Goal: Information Seeking & Learning: Learn about a topic

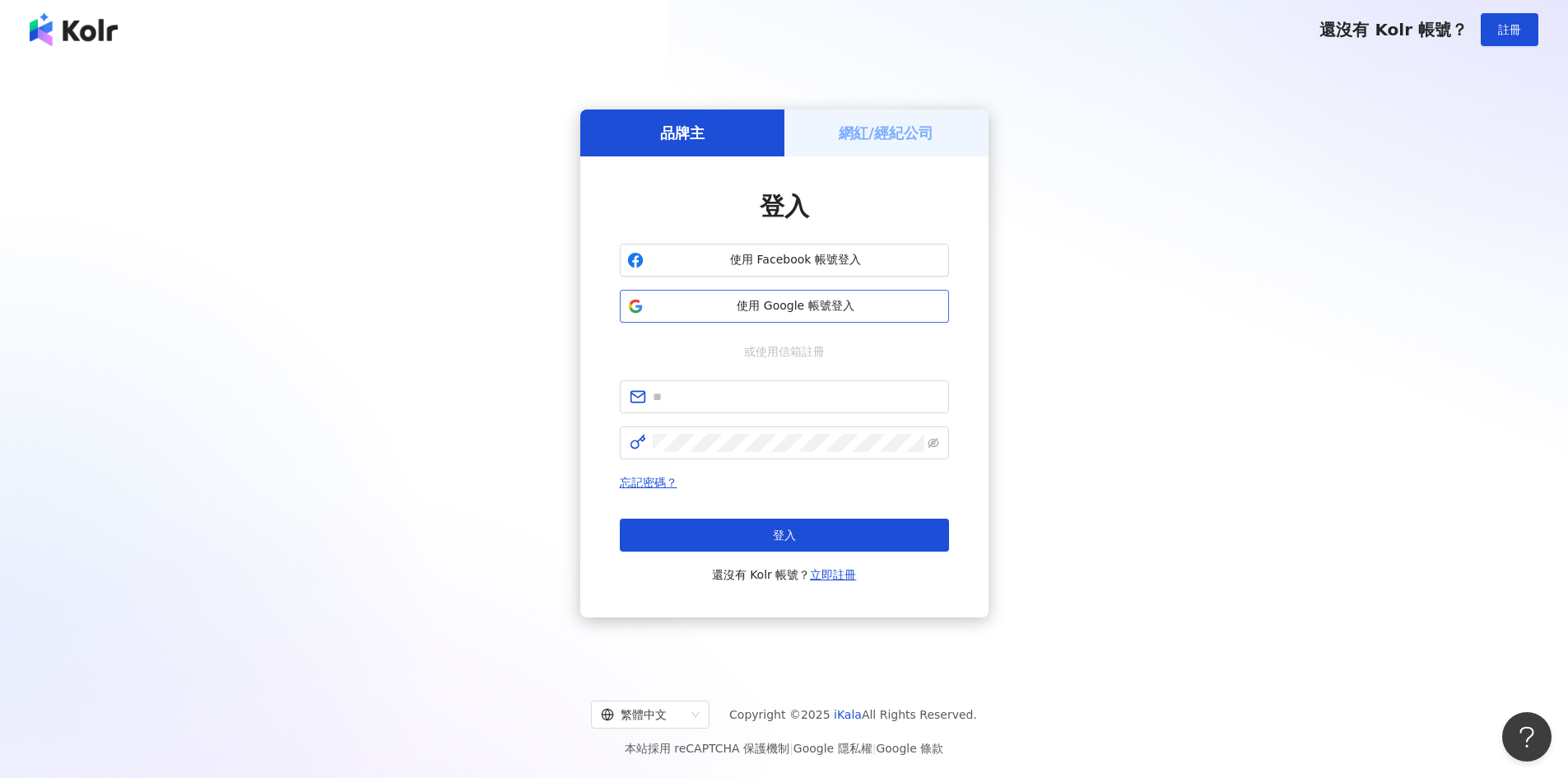
click at [847, 293] on button "使用 Google 帳號登入" at bounding box center [784, 306] width 329 height 33
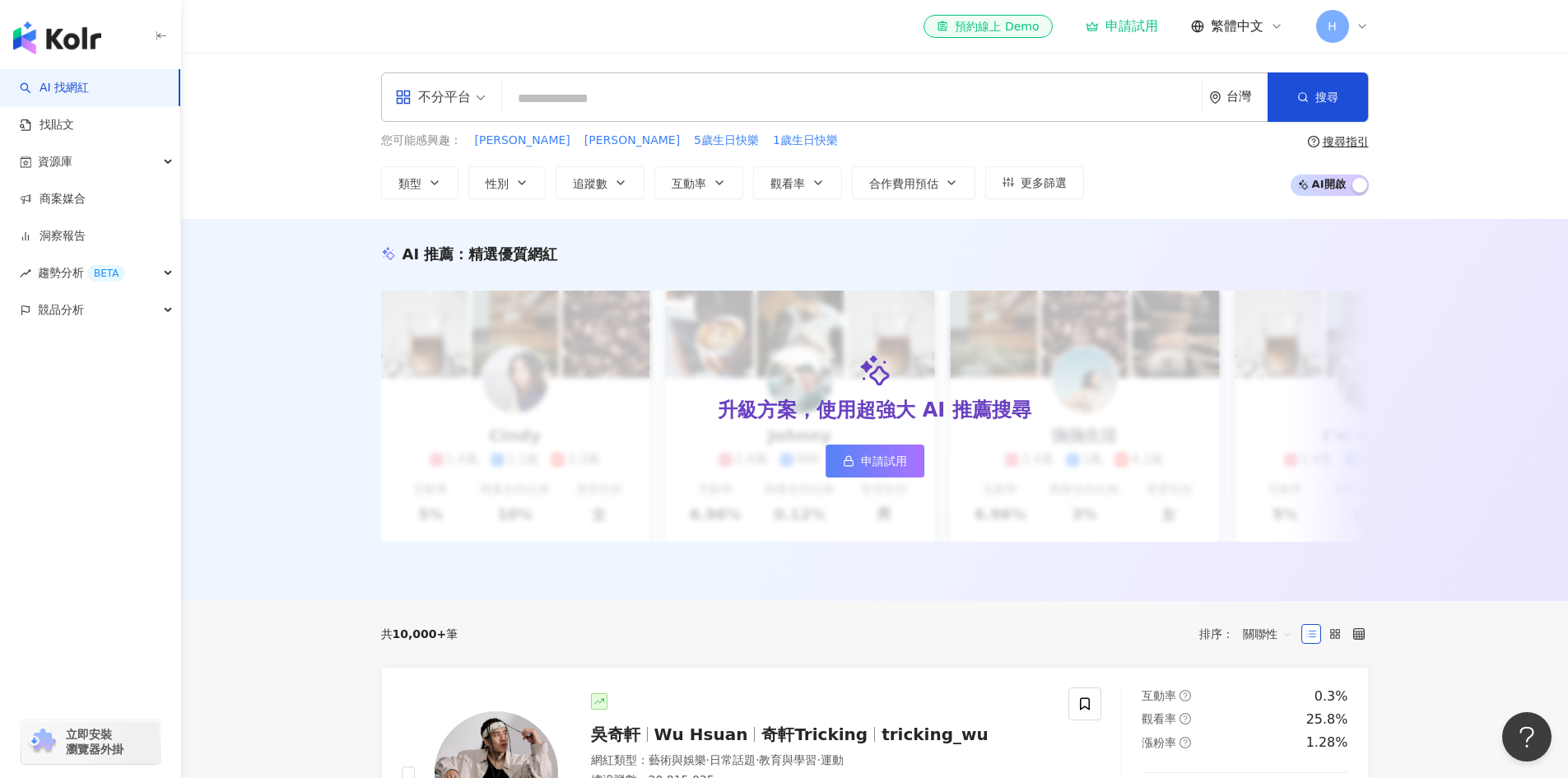
click at [703, 87] on input "search" at bounding box center [852, 99] width 686 height 32
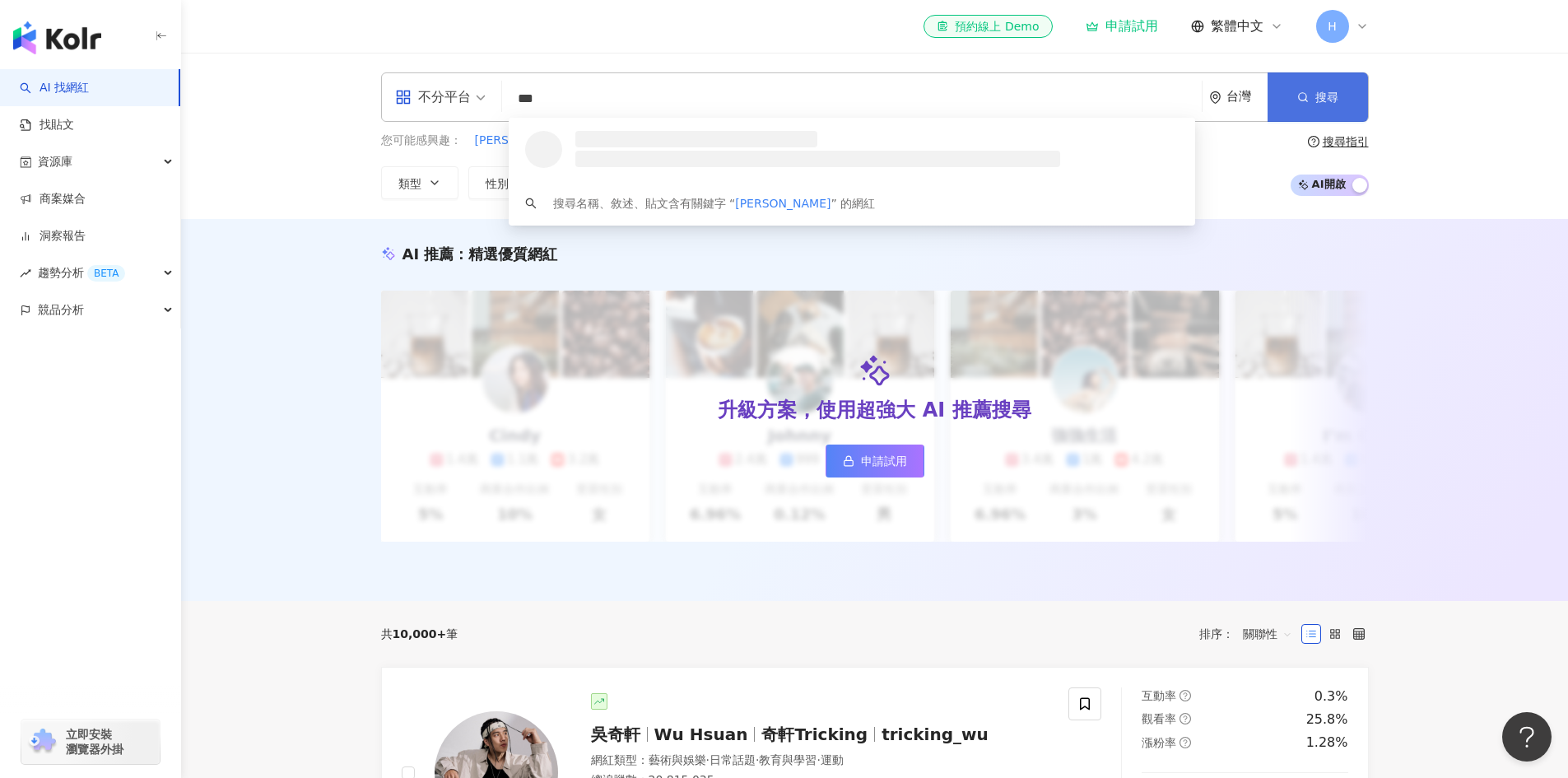
type input "***"
click at [1354, 89] on button "搜尋" at bounding box center [1318, 97] width 101 height 49
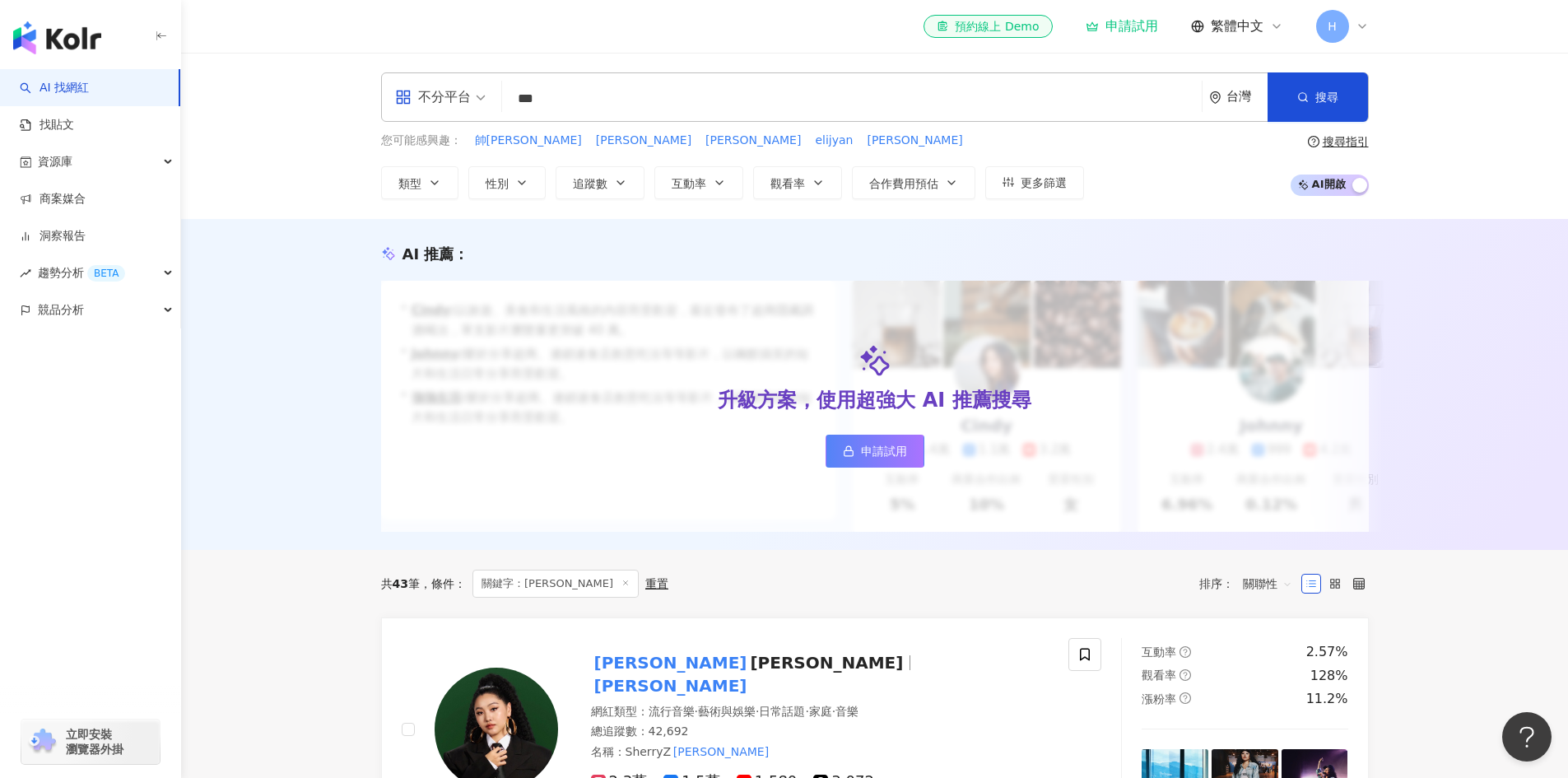
scroll to position [329, 0]
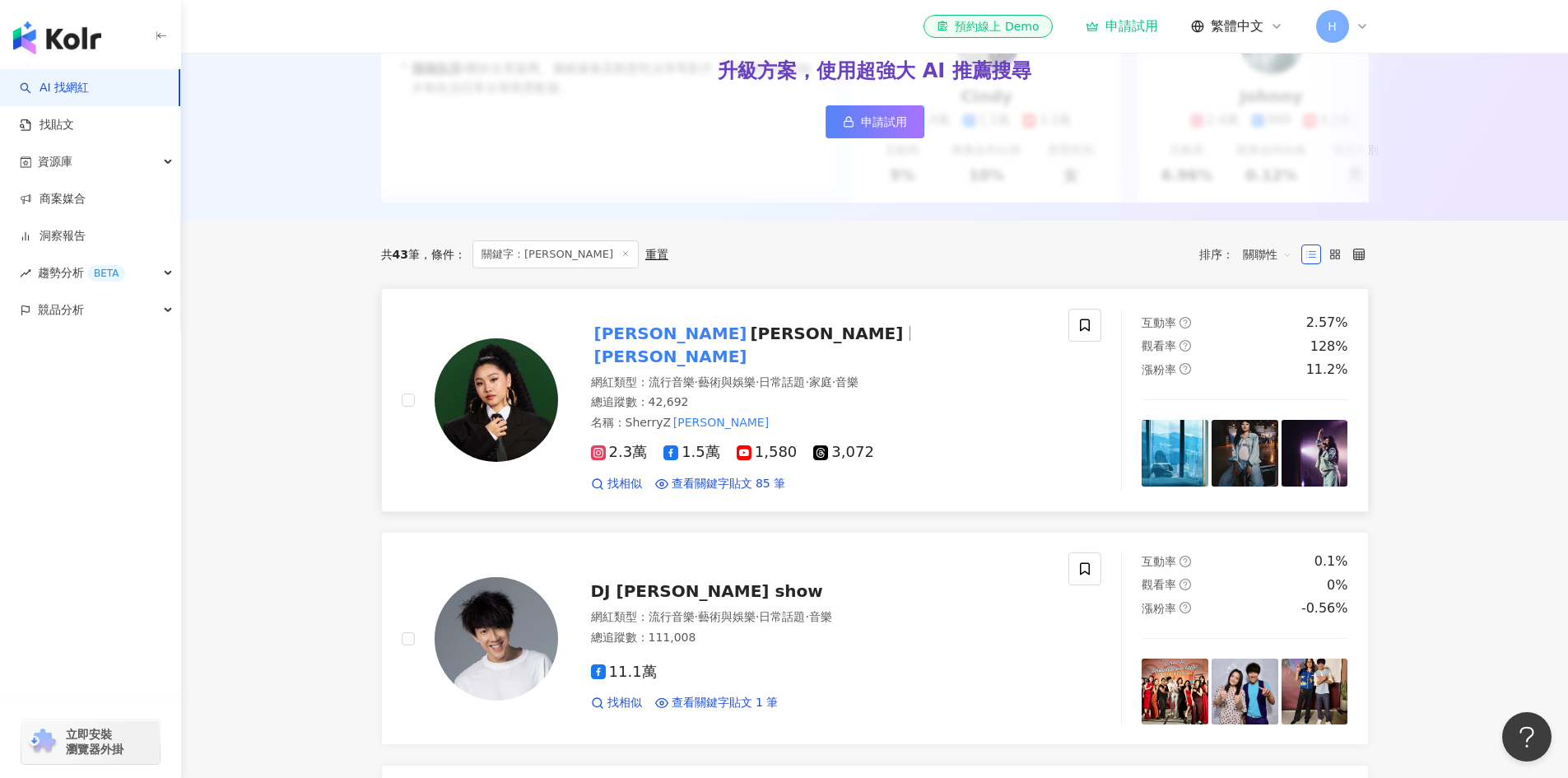
click at [749, 341] on span "[PERSON_NAME]" at bounding box center [826, 333] width 153 height 20
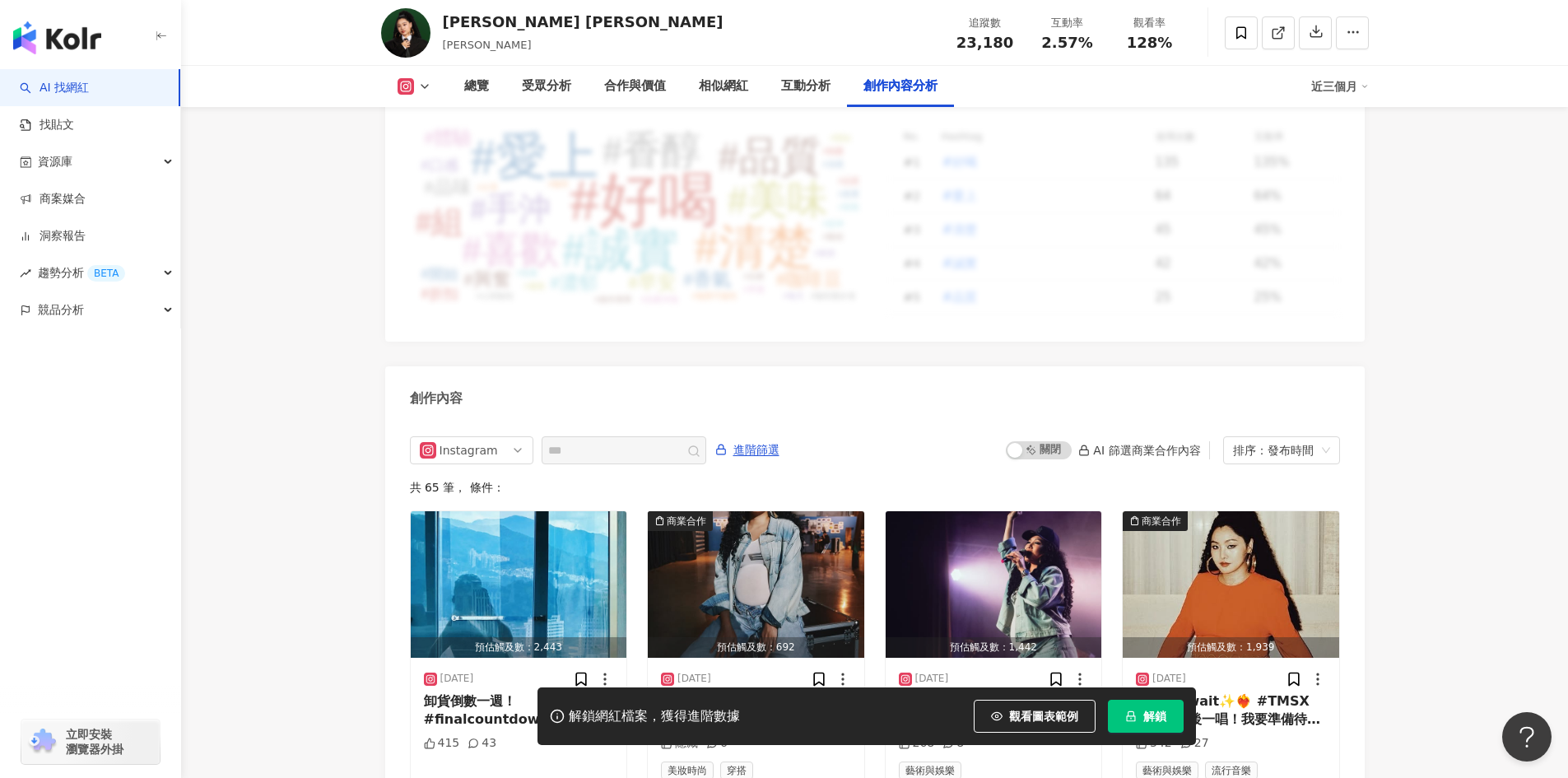
scroll to position [4859, 0]
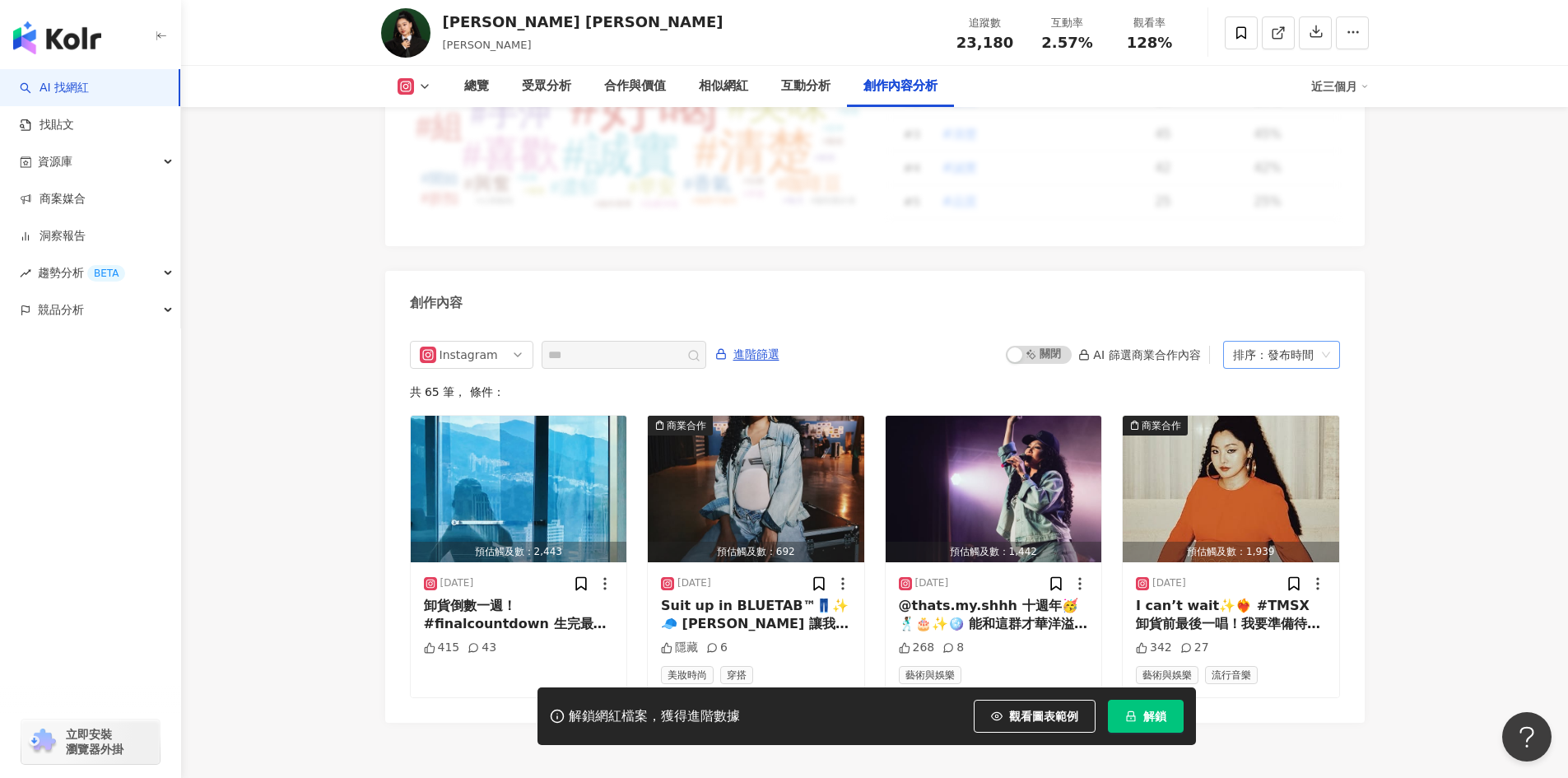
click at [1287, 342] on div "排序：發布時間" at bounding box center [1274, 355] width 83 height 26
click at [1319, 271] on div "創作內容" at bounding box center [875, 298] width 980 height 54
